Goal: Task Accomplishment & Management: Manage account settings

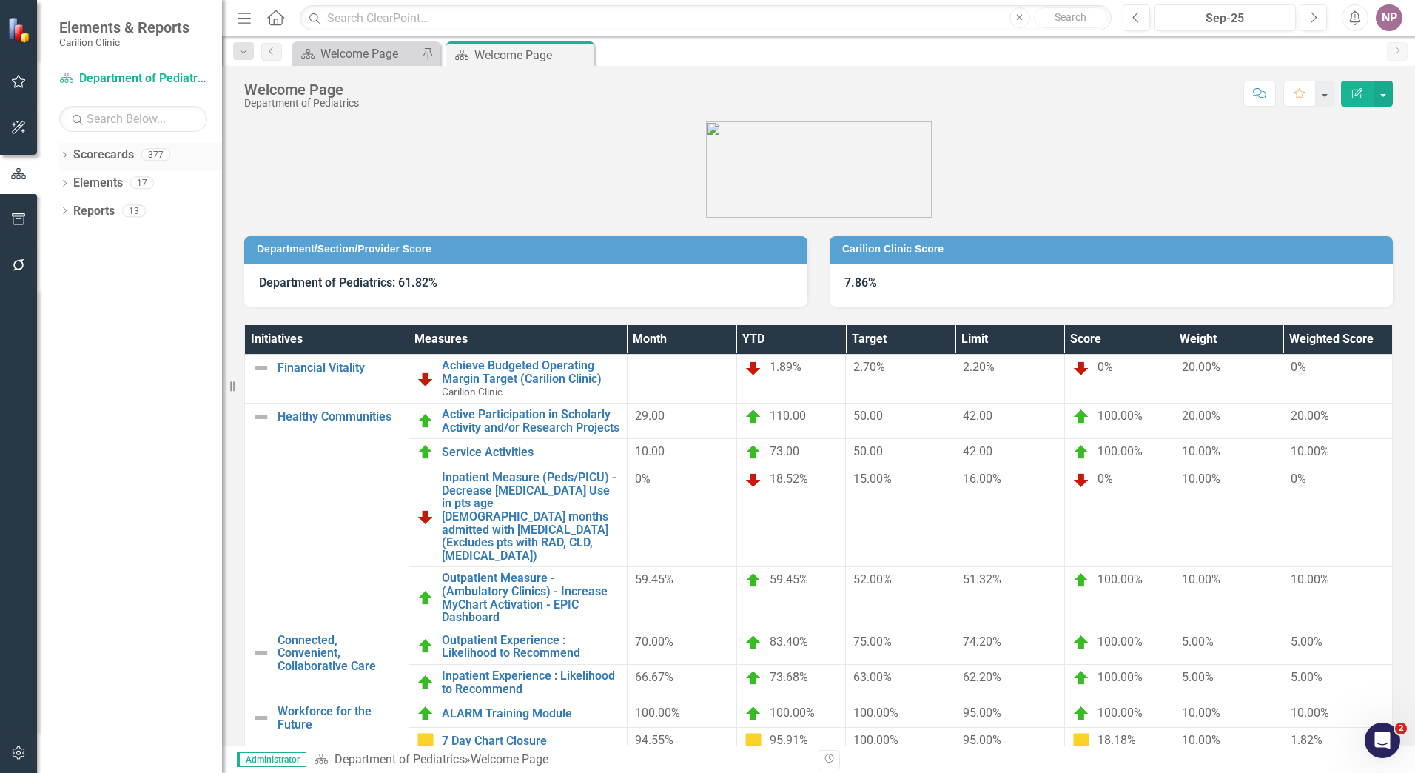
click at [66, 157] on icon "Dropdown" at bounding box center [64, 156] width 10 height 8
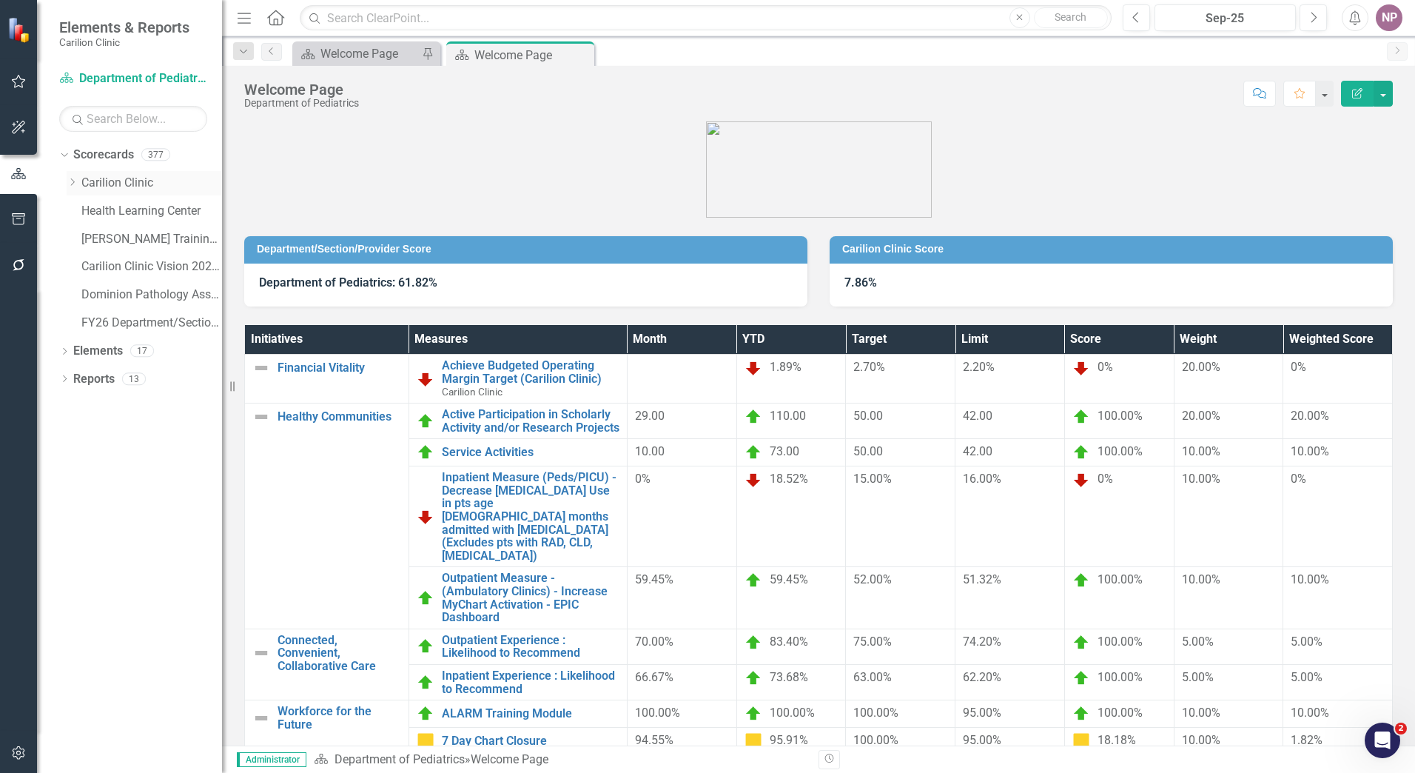
click at [68, 175] on div "Dropdown Carilion Clinic" at bounding box center [144, 183] width 155 height 24
click at [72, 184] on icon "Dropdown" at bounding box center [72, 182] width 11 height 9
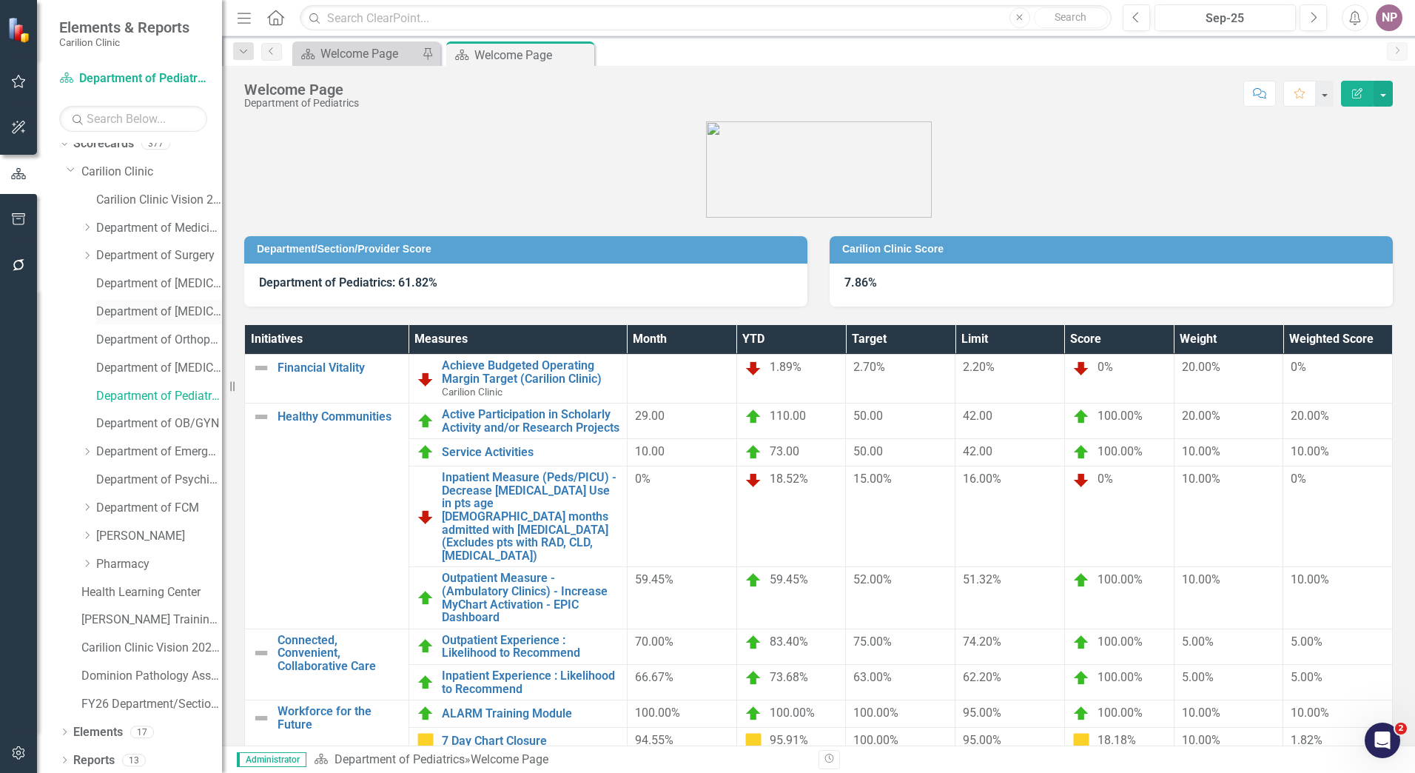
scroll to position [14, 0]
click at [133, 307] on link "Department of [MEDICAL_DATA] Test" at bounding box center [159, 309] width 126 height 17
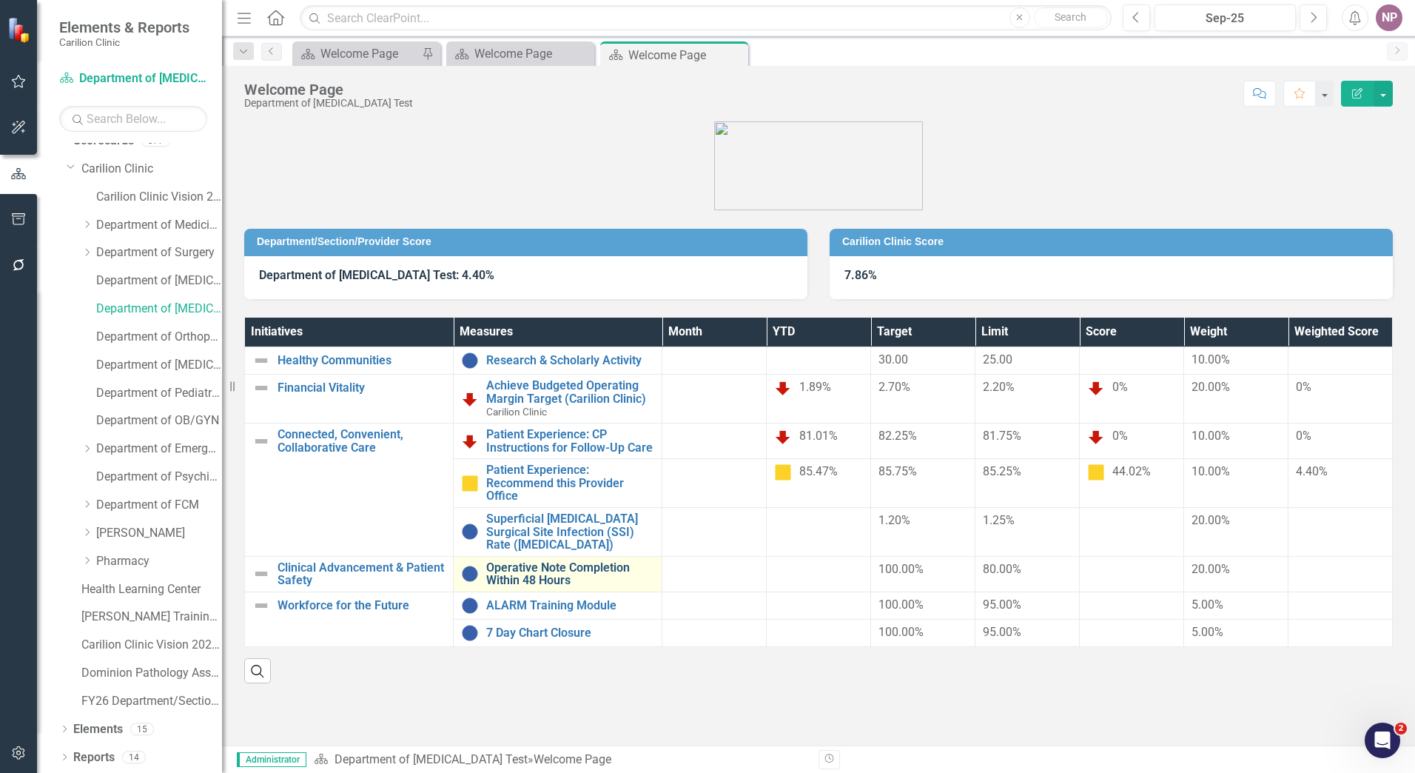
click at [570, 564] on link "Operative Note Completion Within 48 Hours" at bounding box center [570, 574] width 168 height 26
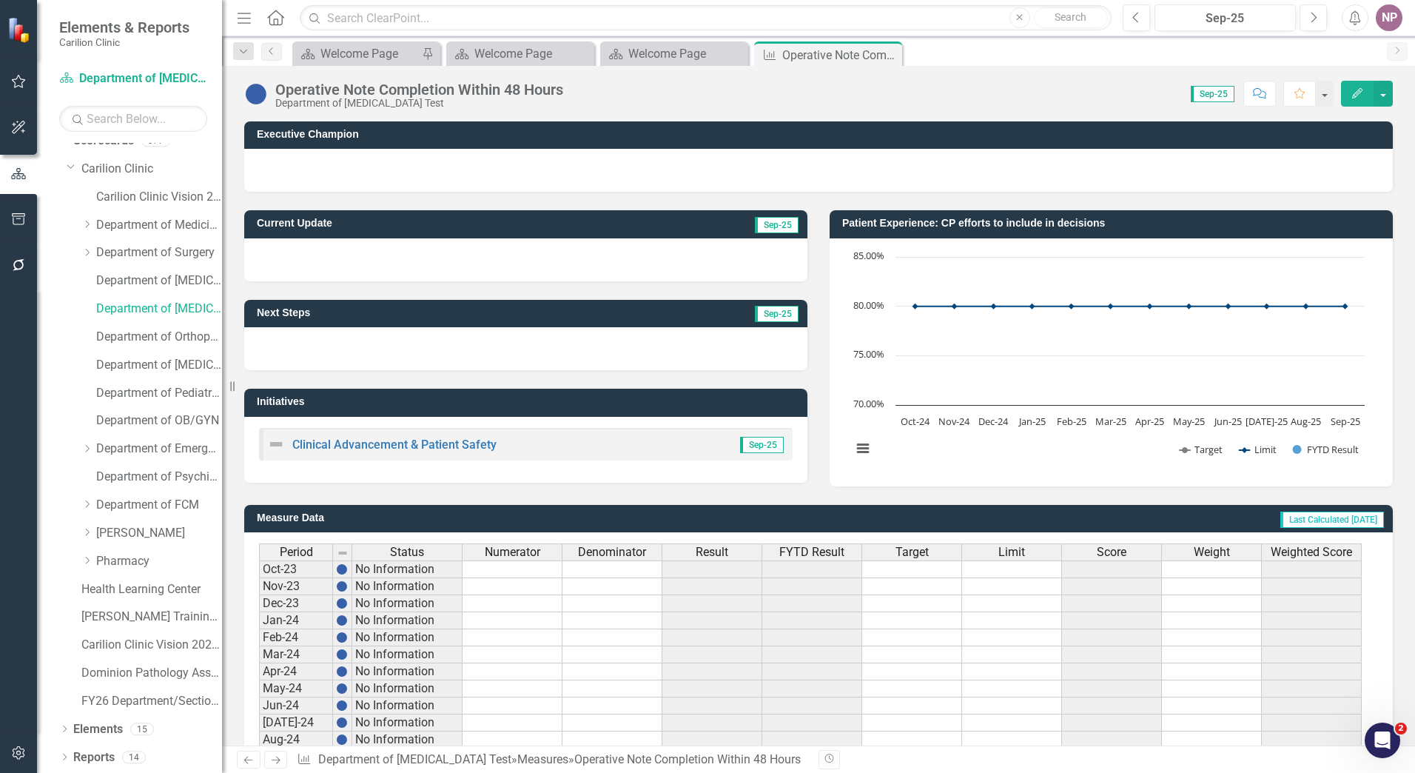
scroll to position [261, 0]
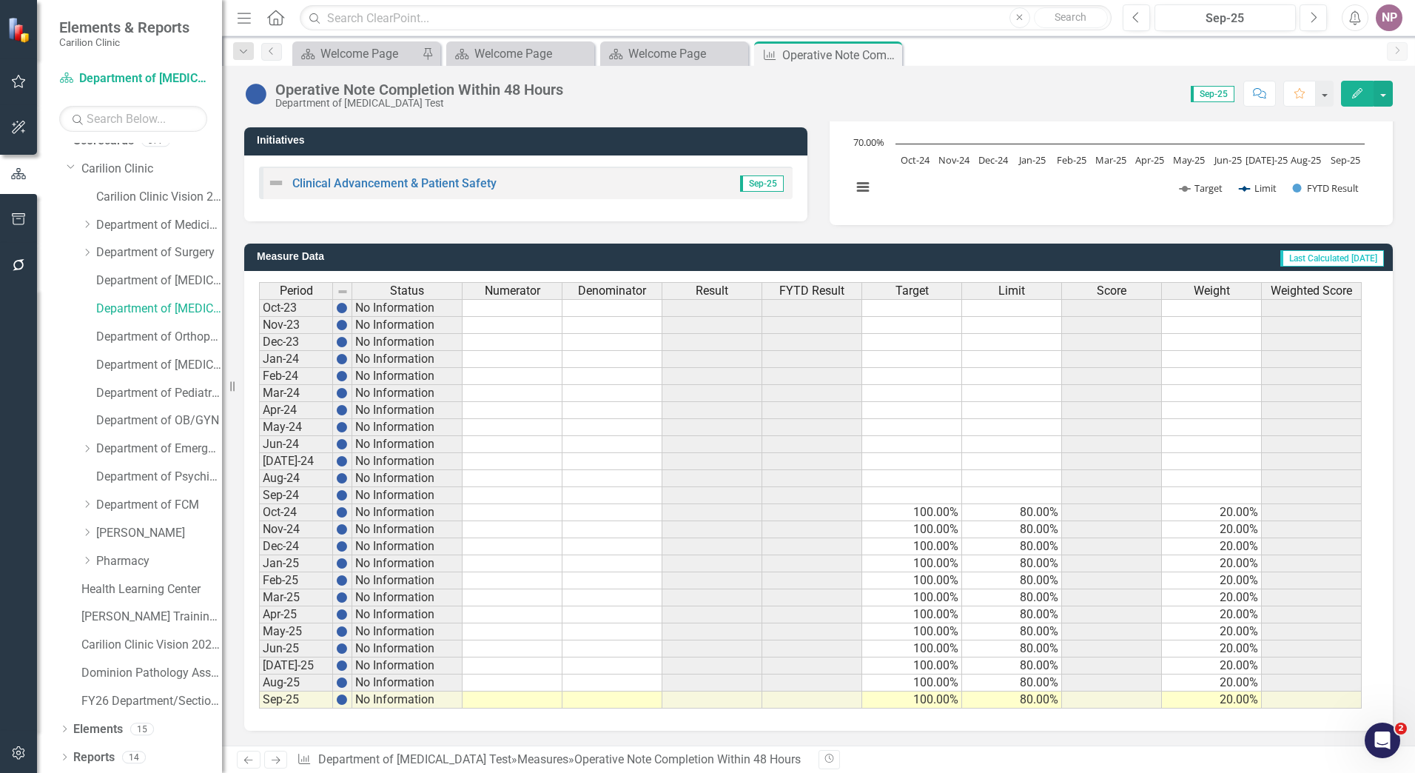
drag, startPoint x: 808, startPoint y: 478, endPoint x: 687, endPoint y: 520, distance: 128.3
click at [808, 478] on td at bounding box center [812, 478] width 100 height 17
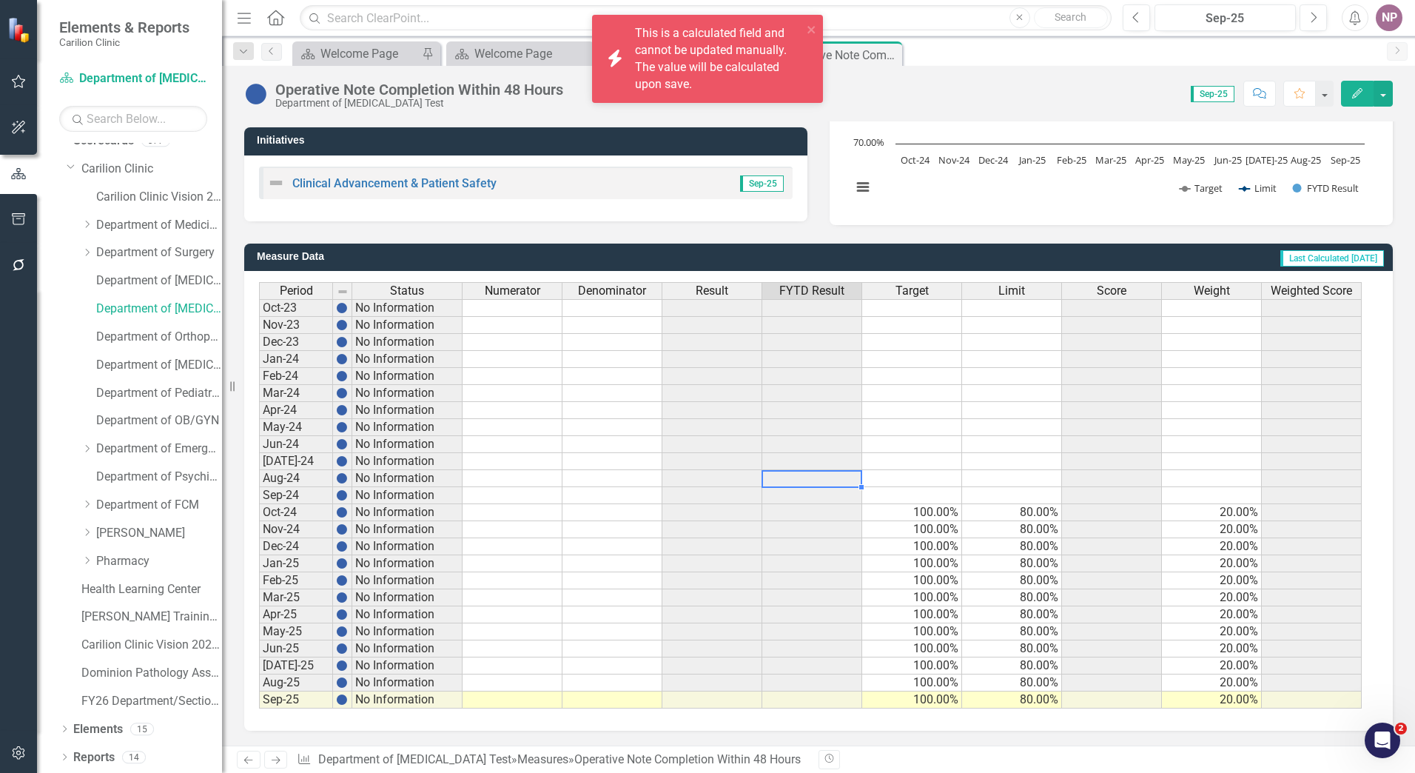
click at [259, 506] on div "Period Status Numerator Denominator Result FYTD Result Target Limit Score Weigh…" at bounding box center [259, 495] width 0 height 426
click at [524, 510] on td at bounding box center [513, 512] width 100 height 17
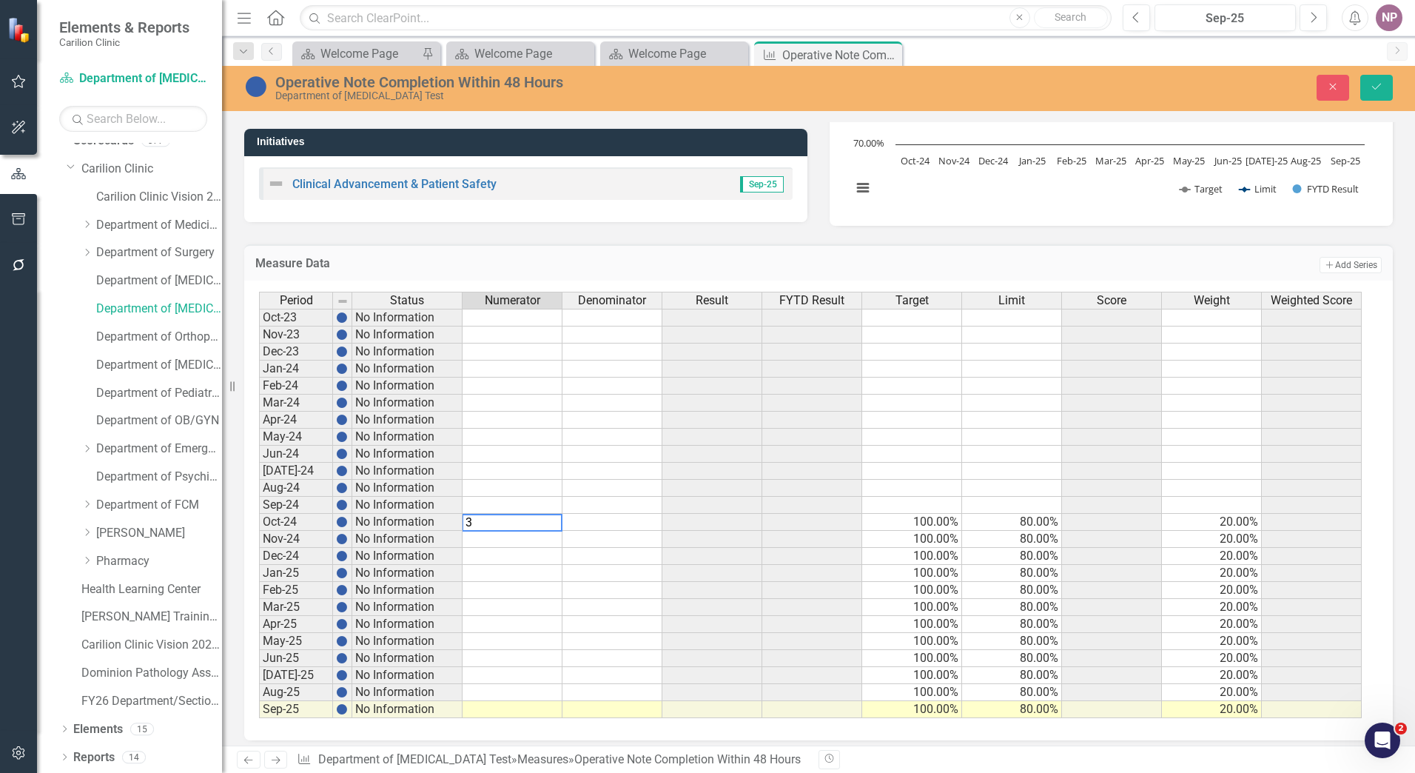
type textarea "36"
type textarea "23"
type textarea "26"
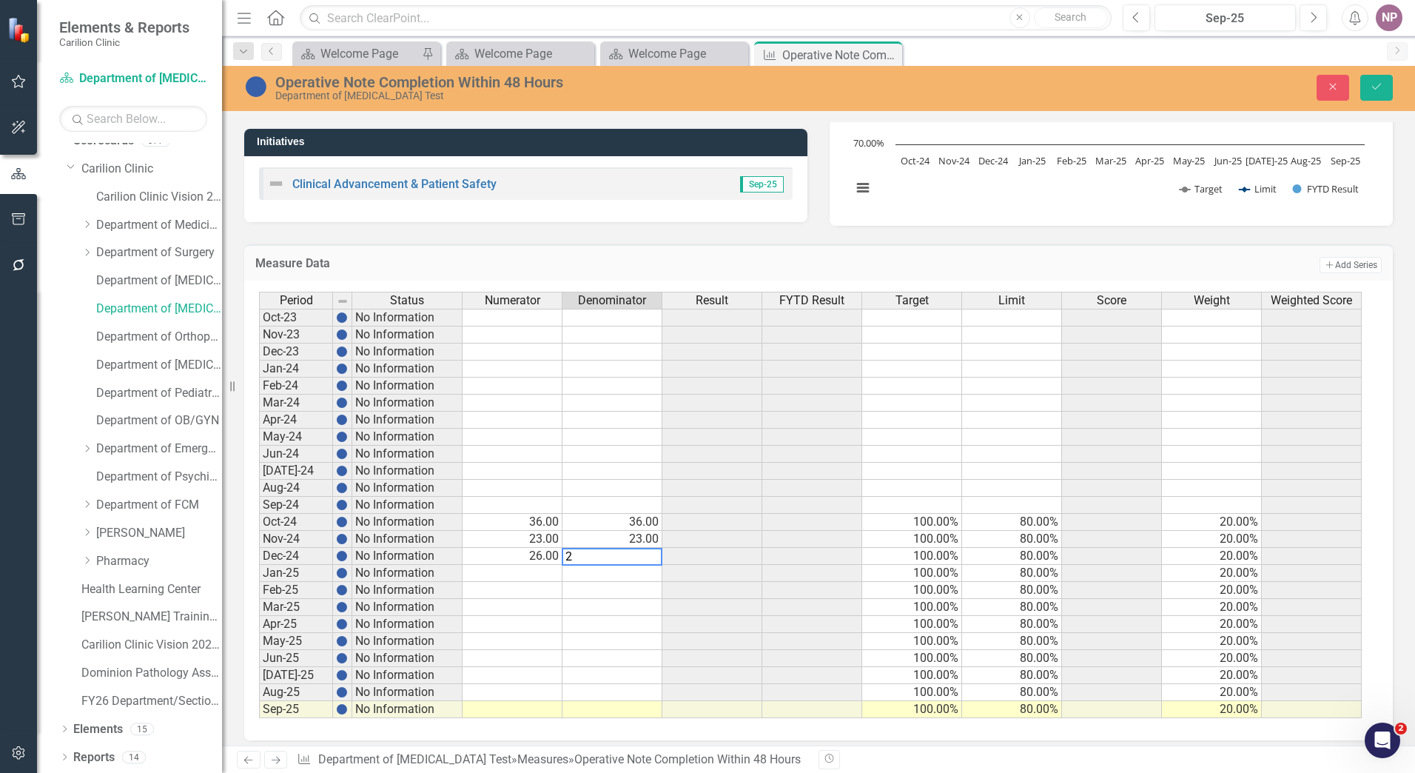
type textarea "26"
type textarea "36"
type textarea "21"
type textarea "29"
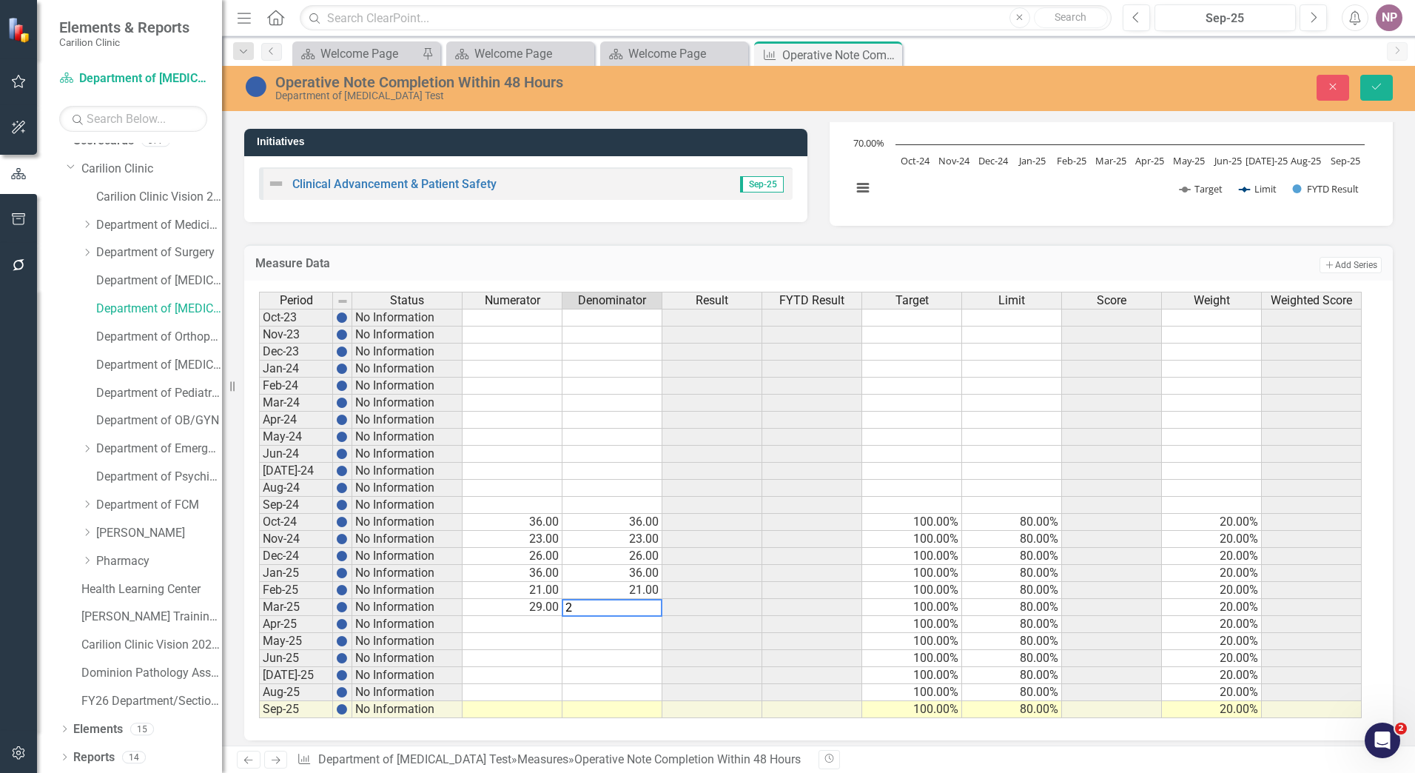
type textarea "29"
type textarea "40"
type textarea "33"
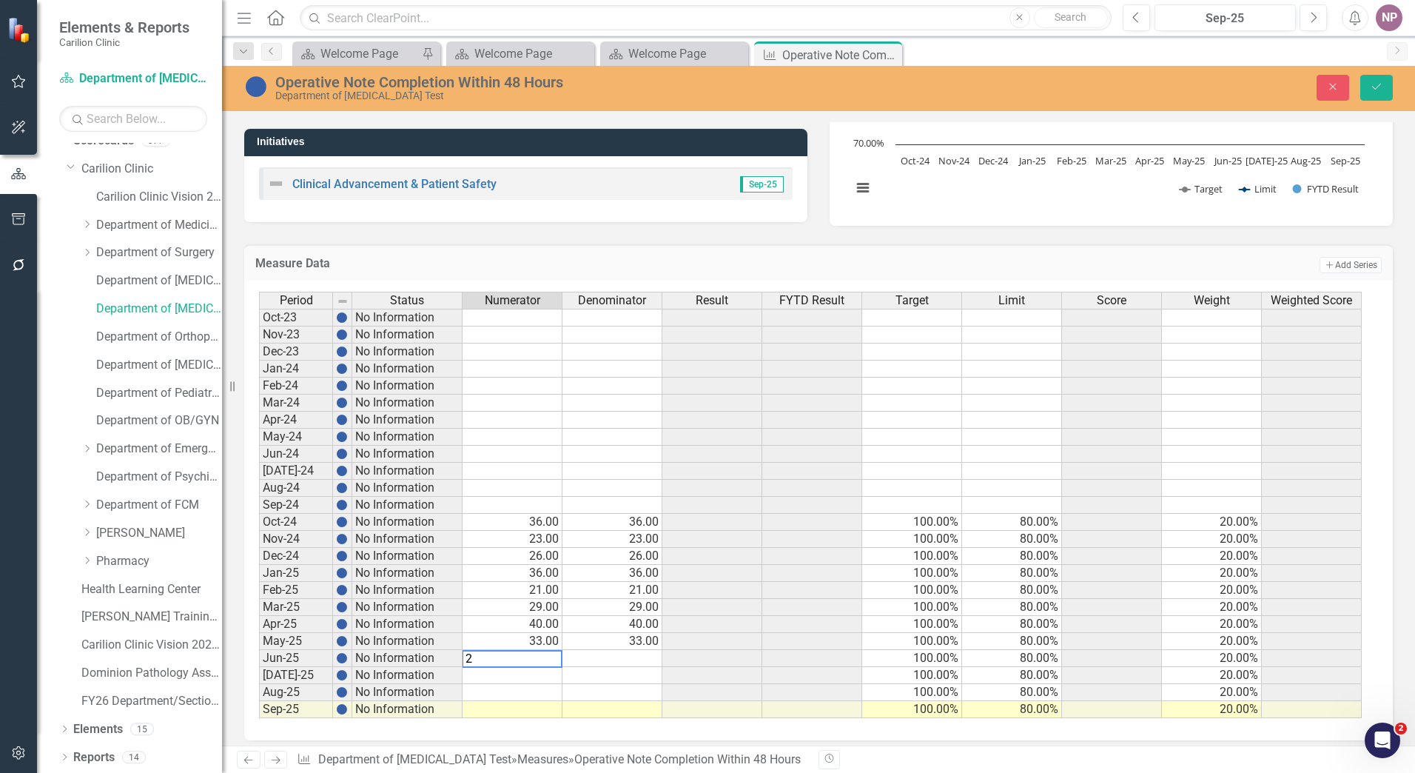
type textarea "22"
type textarea "17"
type textarea "30"
type textarea "48"
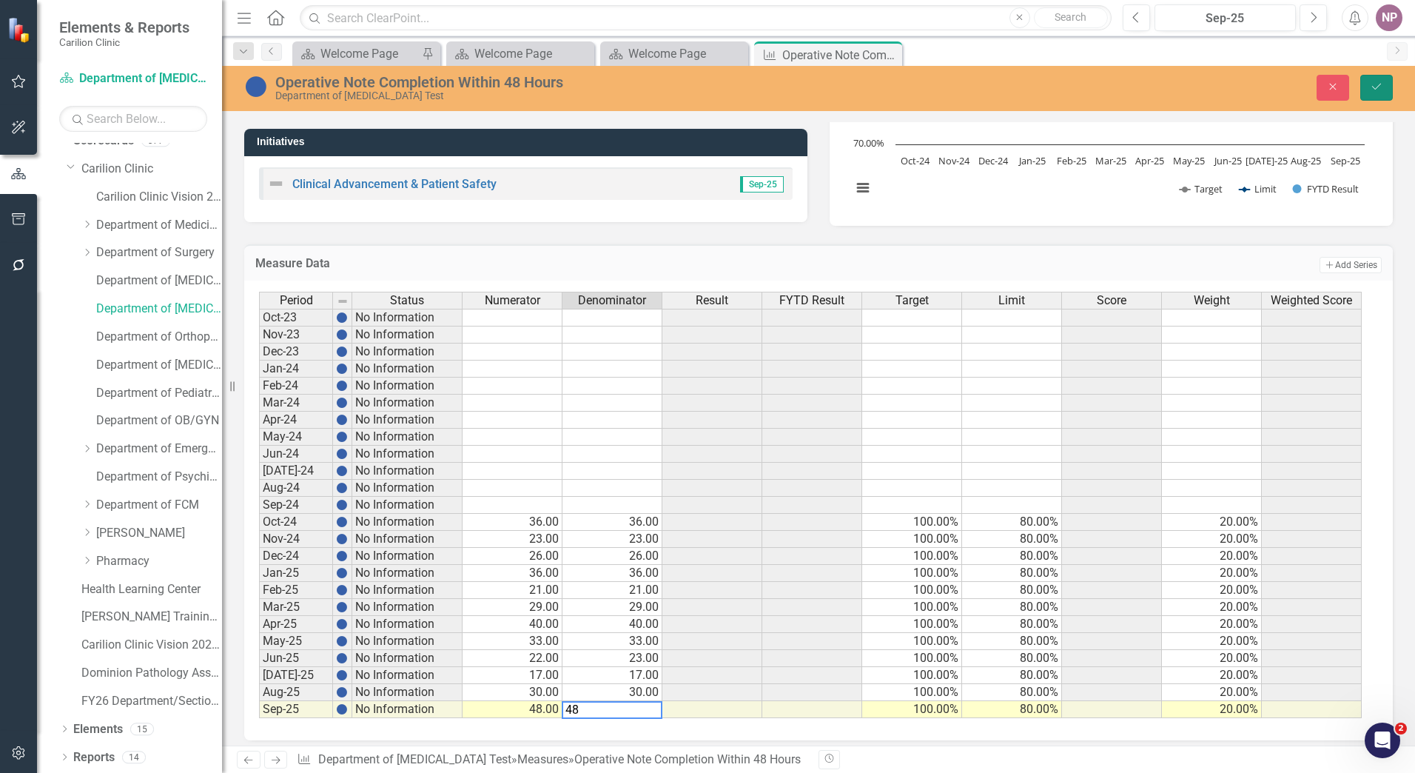
click at [1369, 95] on button "Save" at bounding box center [1376, 88] width 33 height 26
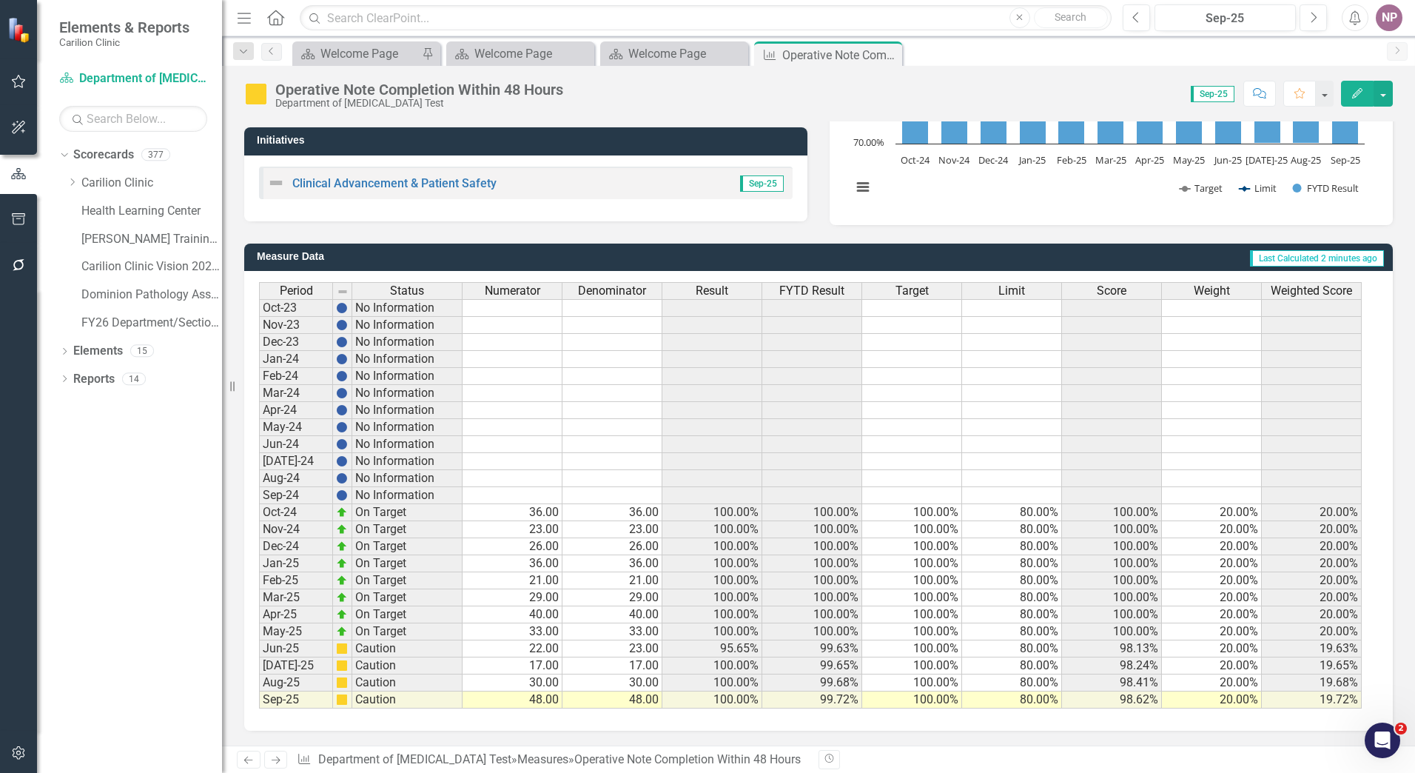
drag, startPoint x: 754, startPoint y: 483, endPoint x: 589, endPoint y: 325, distance: 228.2
click at [754, 483] on td at bounding box center [712, 478] width 100 height 17
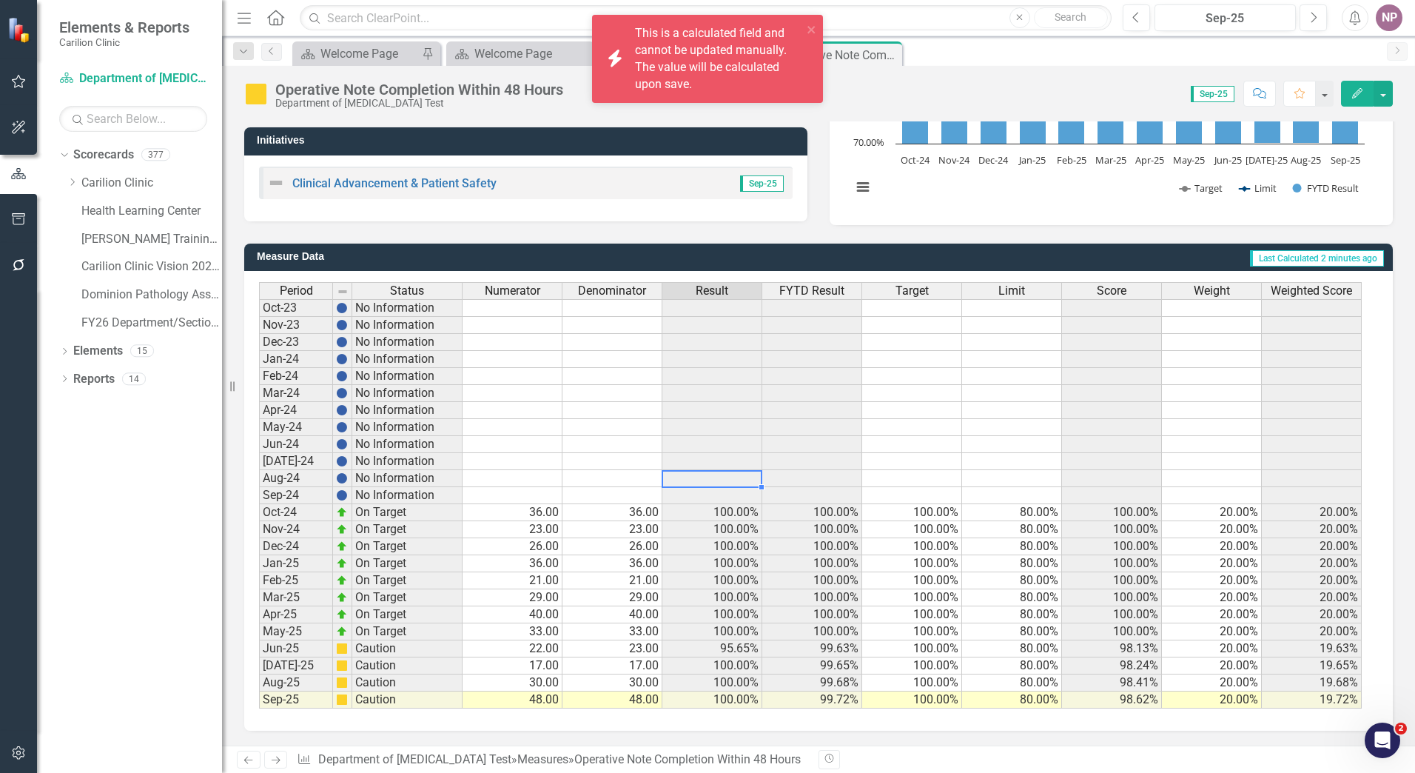
click at [530, 500] on td at bounding box center [513, 495] width 100 height 17
click at [537, 514] on td "36.00" at bounding box center [513, 512] width 100 height 17
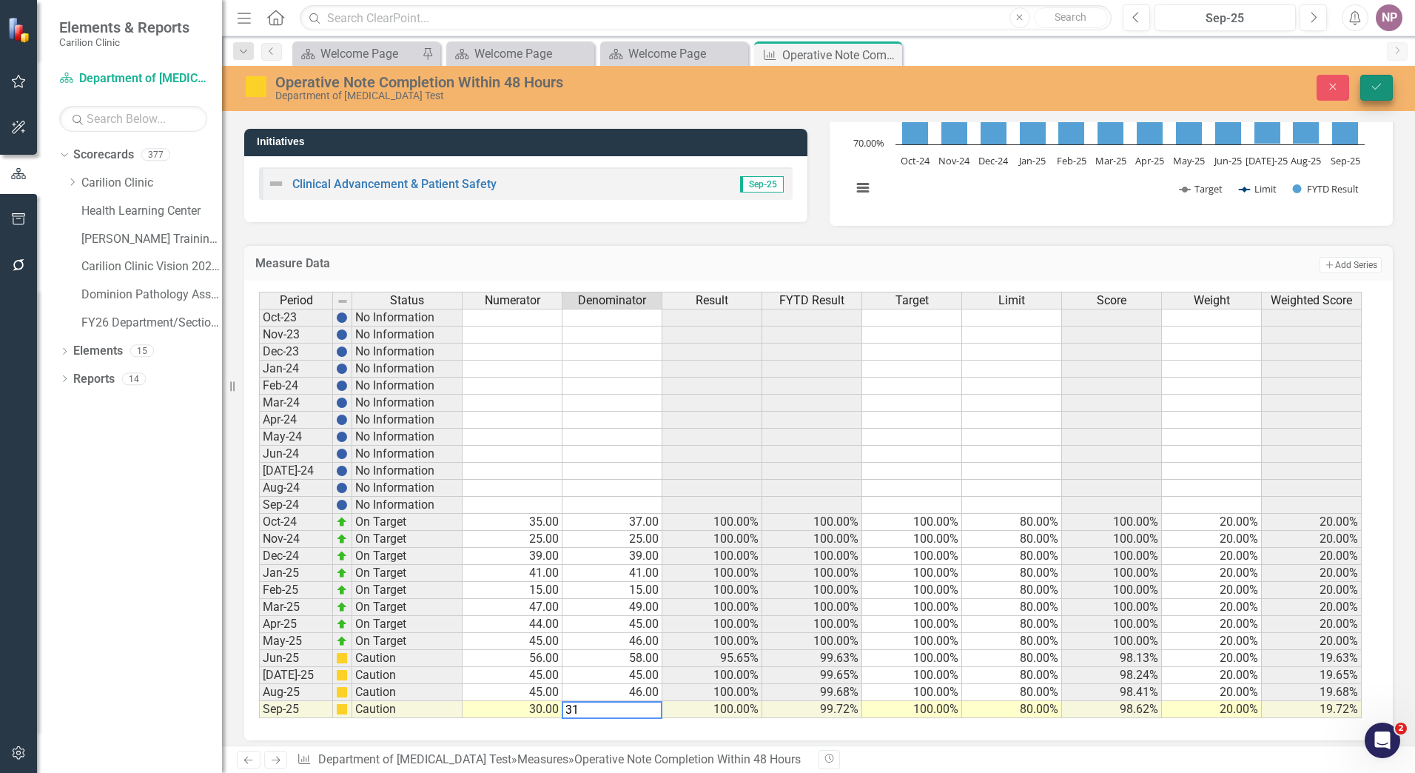
type textarea "31"
click at [1378, 84] on icon "Save" at bounding box center [1376, 86] width 13 height 10
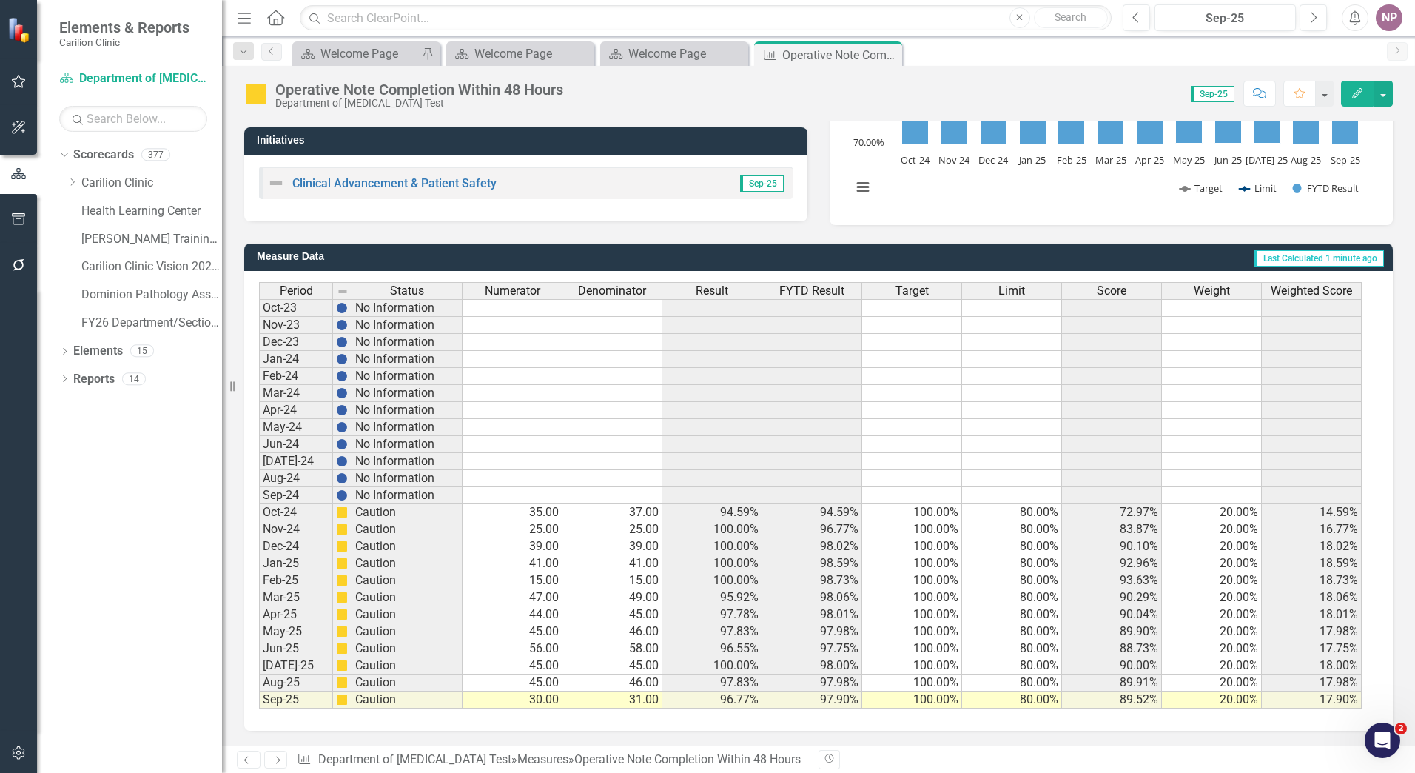
click at [259, 537] on div "Period Status Numerator Denominator Result FYTD Result Target Limit Score Weigh…" at bounding box center [259, 495] width 0 height 426
click at [942, 721] on div "Period Status Numerator Denominator Result FYTD Result Target Limit Score Weigh…" at bounding box center [818, 501] width 1149 height 460
click at [564, 516] on td "37.00" at bounding box center [613, 512] width 100 height 17
click at [545, 514] on td "35.00" at bounding box center [513, 512] width 100 height 17
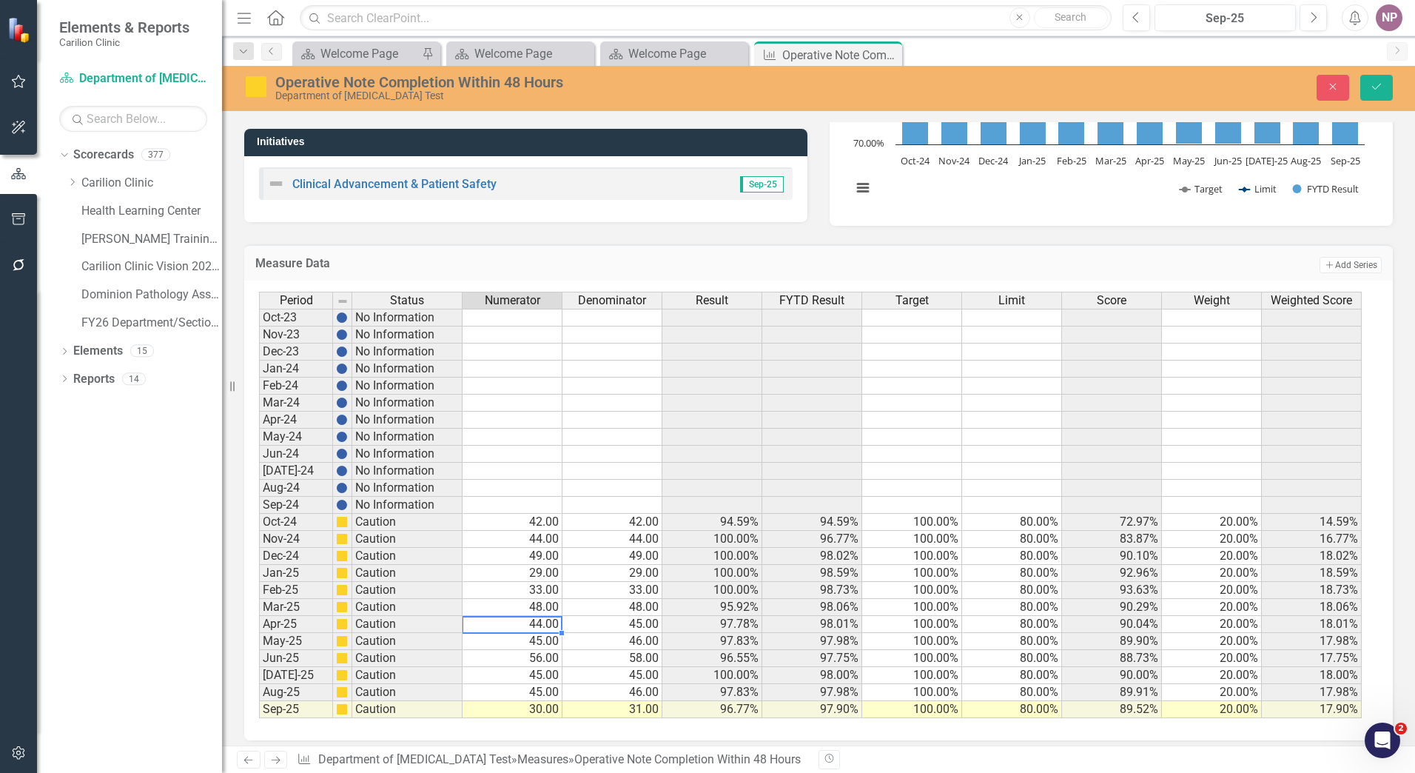
type textarea "4"
click at [566, 673] on td "45.00" at bounding box center [613, 675] width 100 height 17
click at [536, 672] on td "45.00" at bounding box center [513, 675] width 100 height 17
type textarea "23"
click at [1391, 76] on button "Save" at bounding box center [1376, 88] width 33 height 26
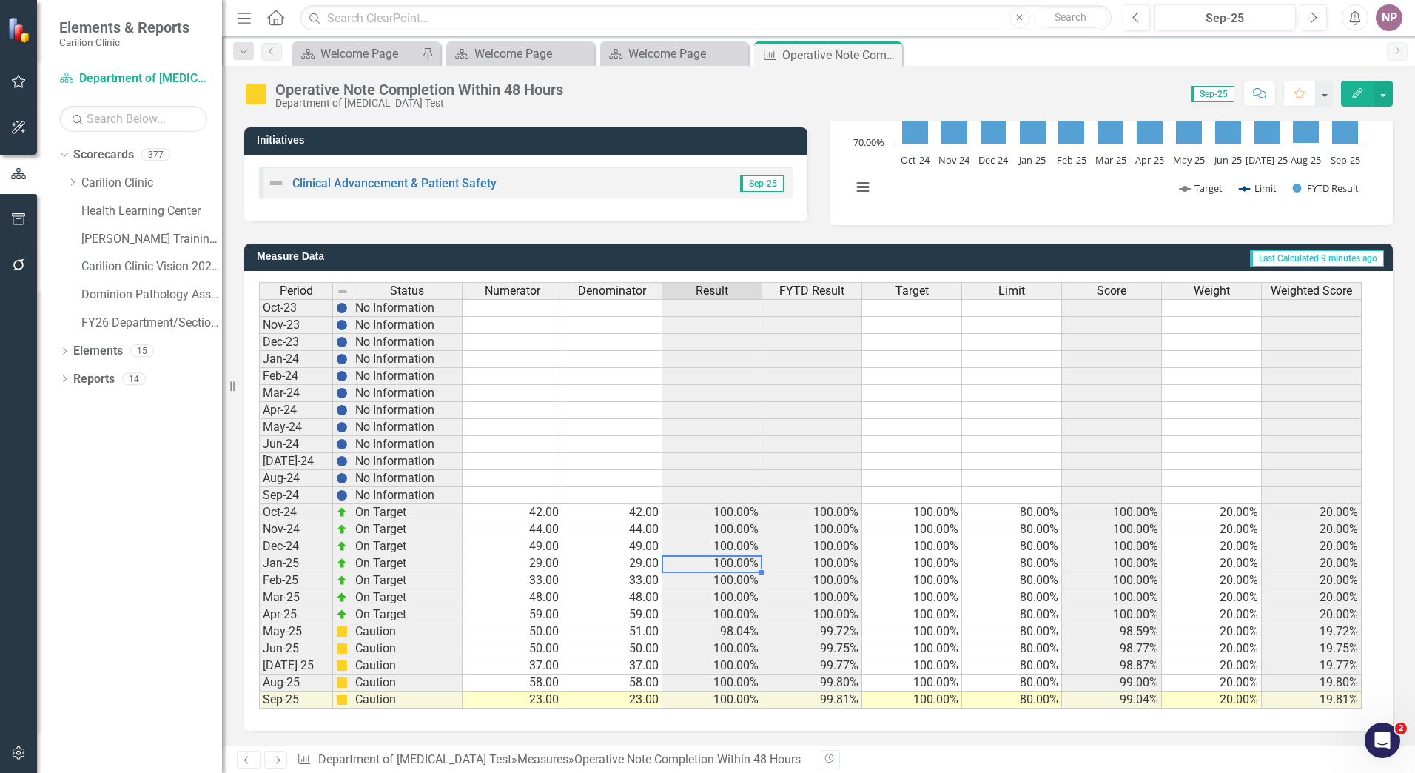
drag, startPoint x: 676, startPoint y: 563, endPoint x: 548, endPoint y: 537, distance: 129.9
click at [676, 563] on td "100.00%" at bounding box center [712, 563] width 100 height 17
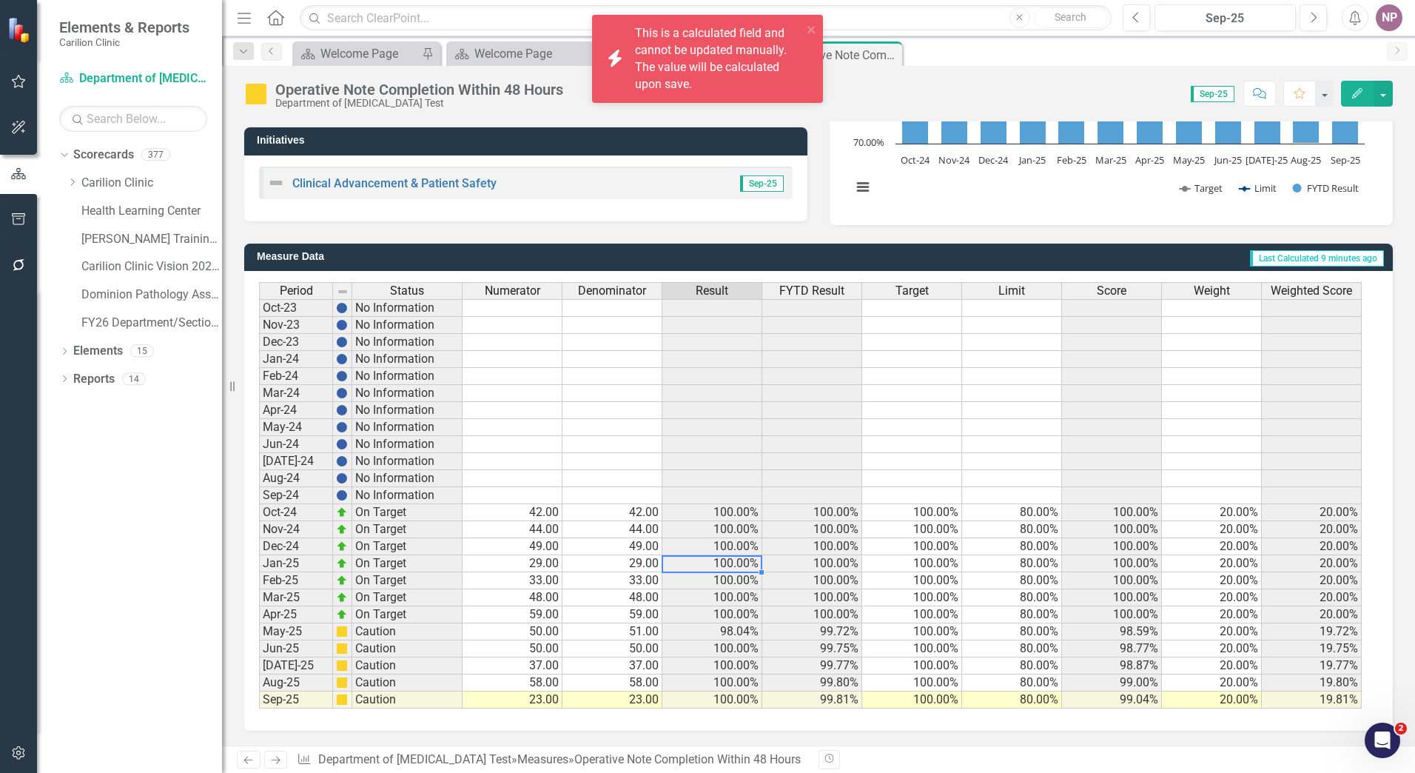
click at [545, 514] on td "42.00" at bounding box center [513, 512] width 100 height 17
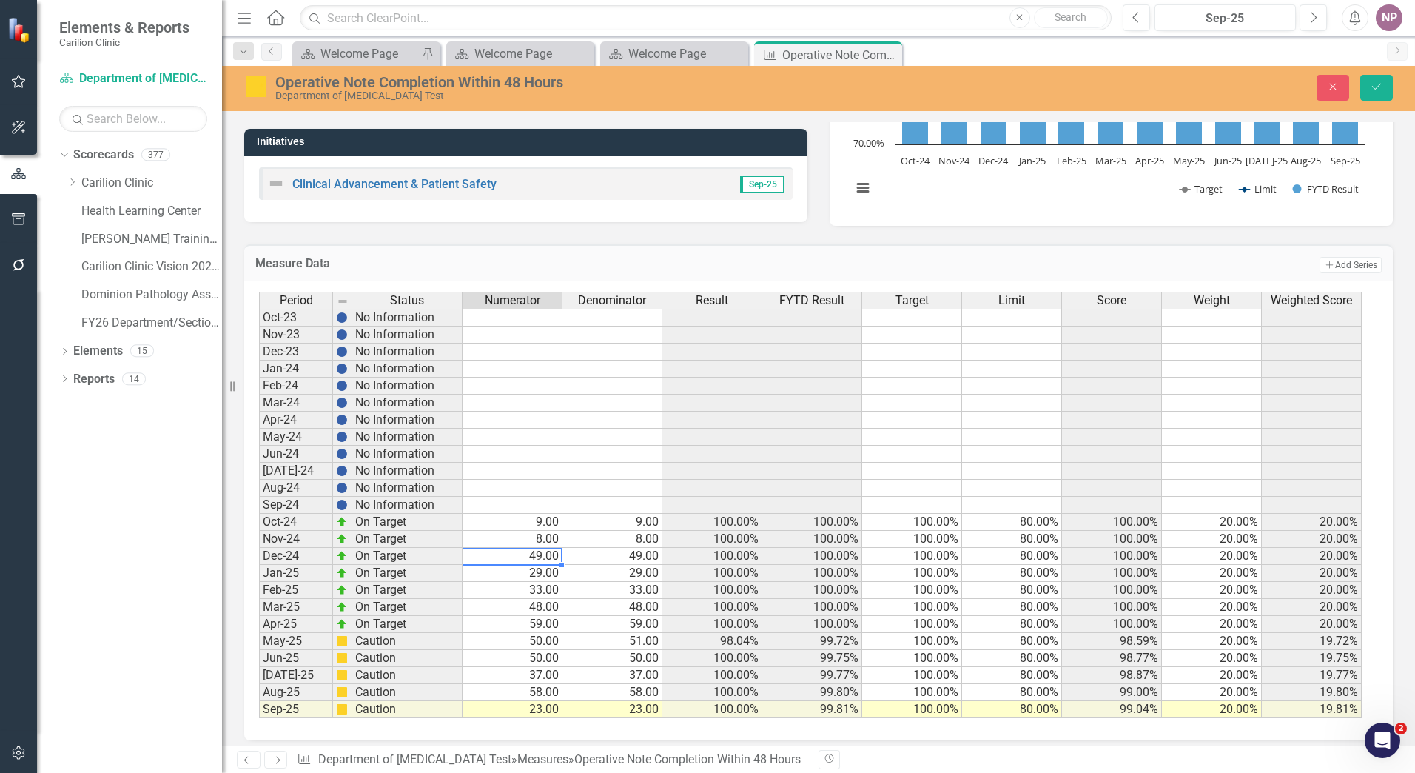
type textarea "7"
type textarea "48"
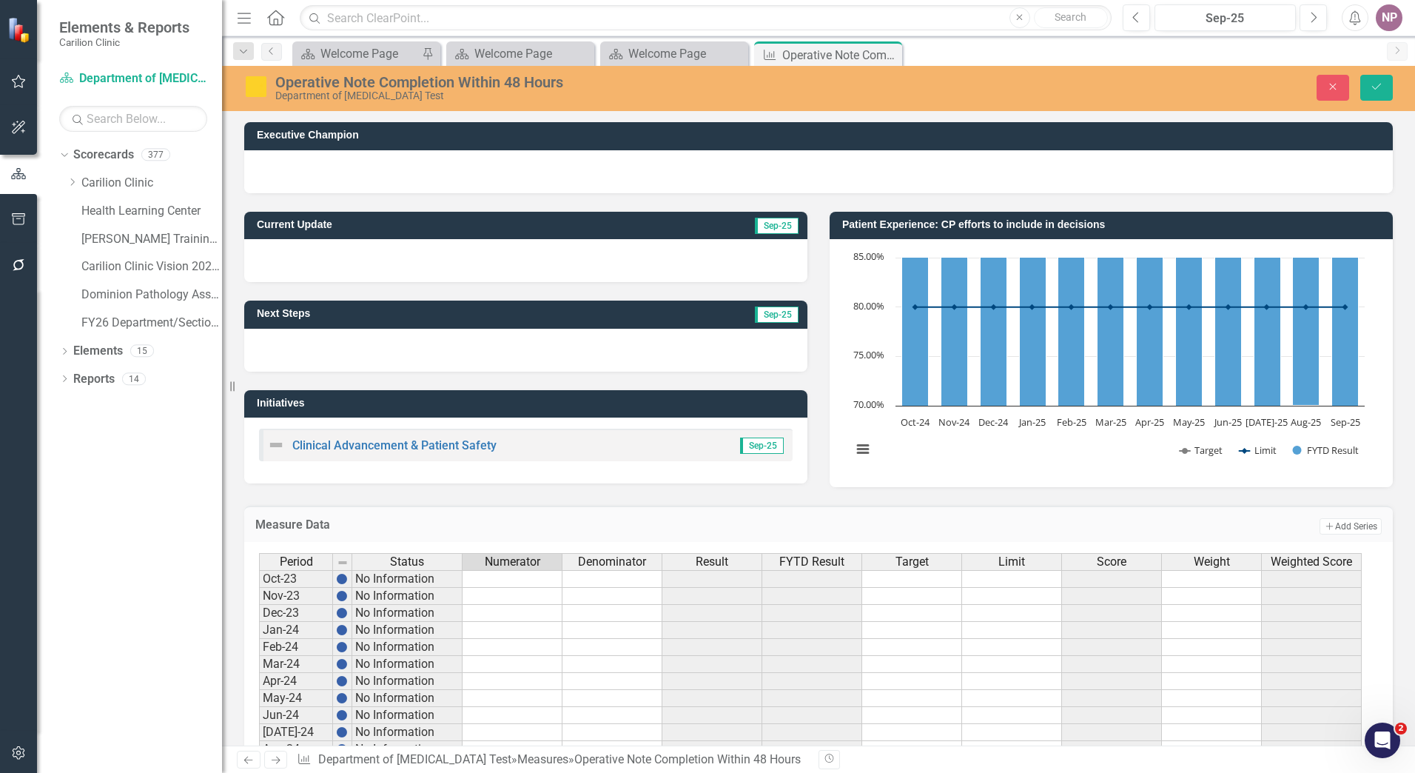
scroll to position [261, 0]
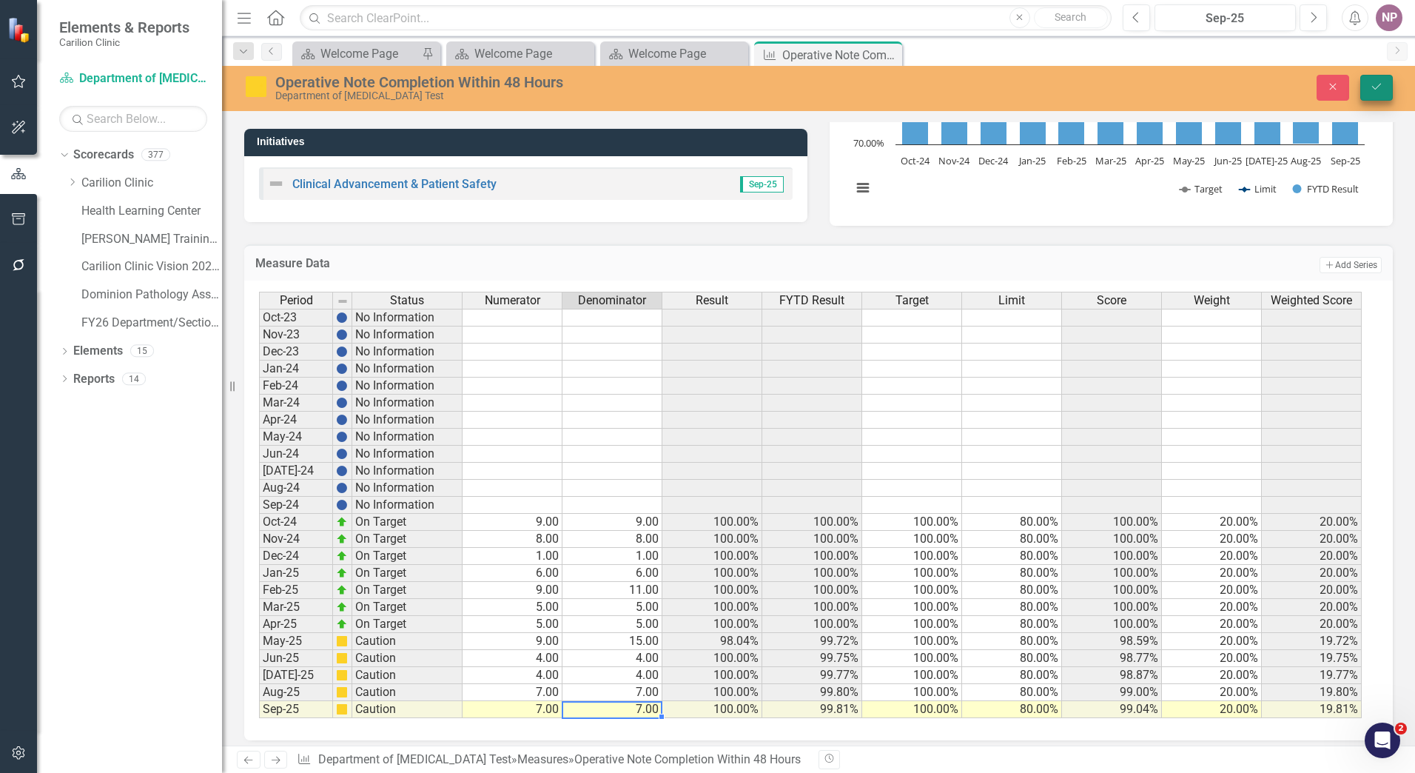
type textarea "7"
click at [1382, 90] on icon "Save" at bounding box center [1376, 86] width 13 height 10
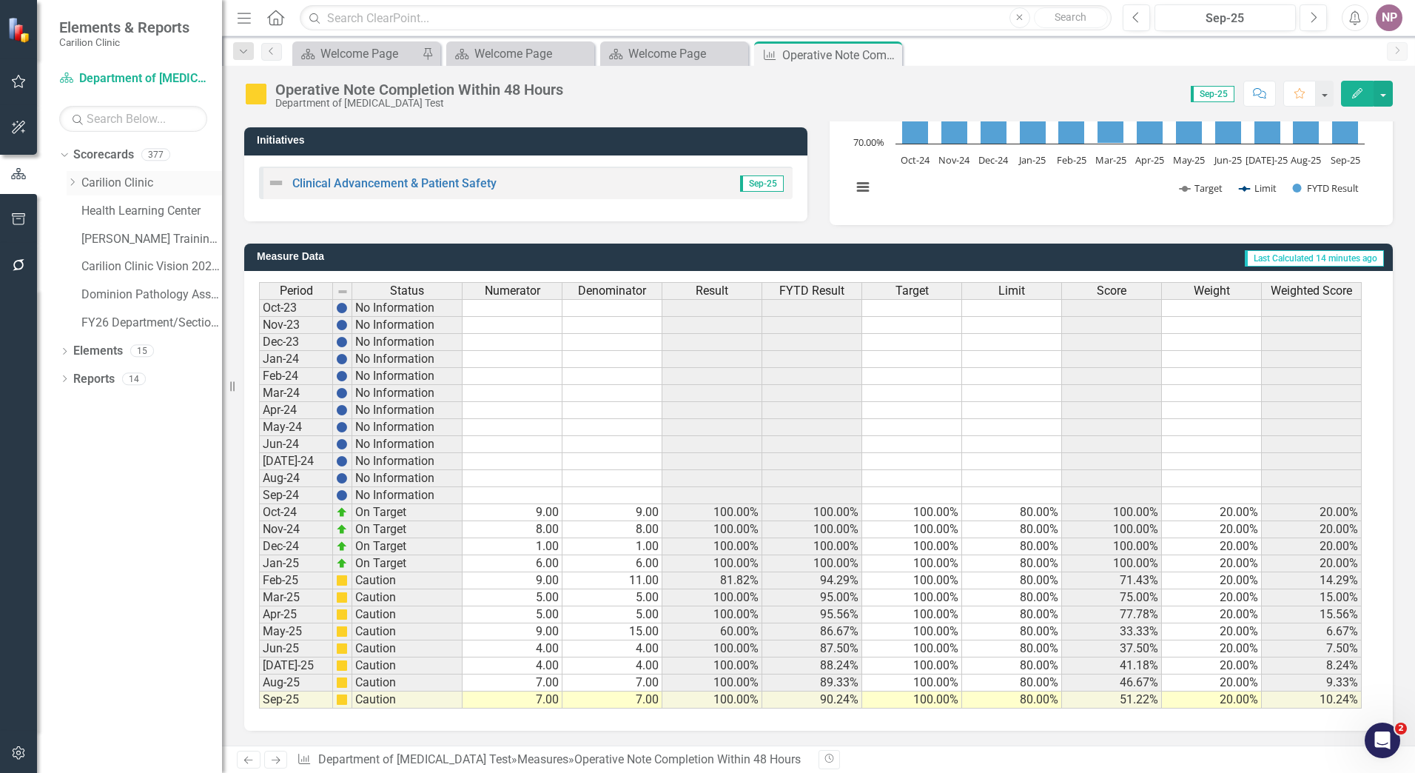
click at [68, 175] on div "Dropdown Carilion Clinic" at bounding box center [144, 183] width 155 height 24
click at [71, 178] on icon "Dropdown" at bounding box center [72, 182] width 11 height 9
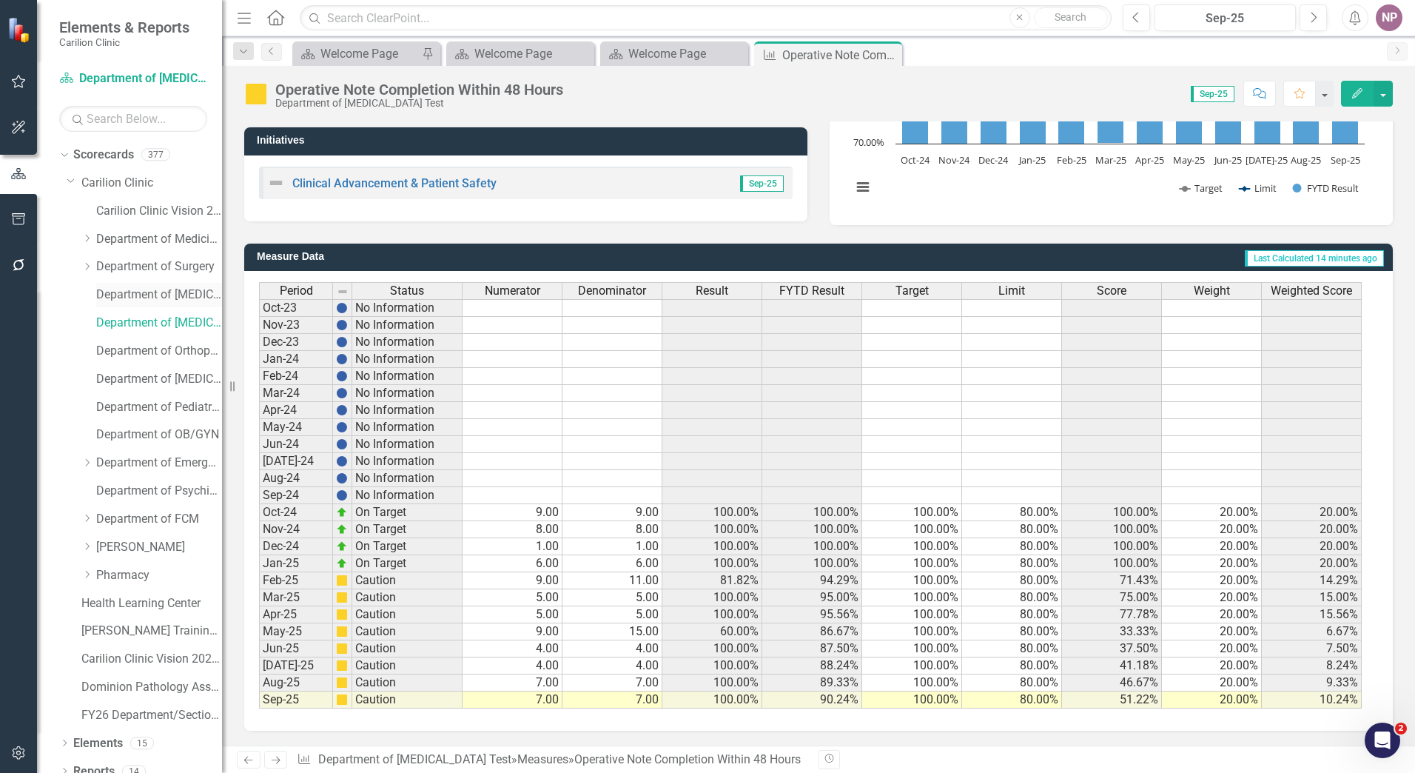
click at [148, 295] on link "Department of [MEDICAL_DATA]" at bounding box center [159, 294] width 126 height 17
